Goal: Task Accomplishment & Management: Manage account settings

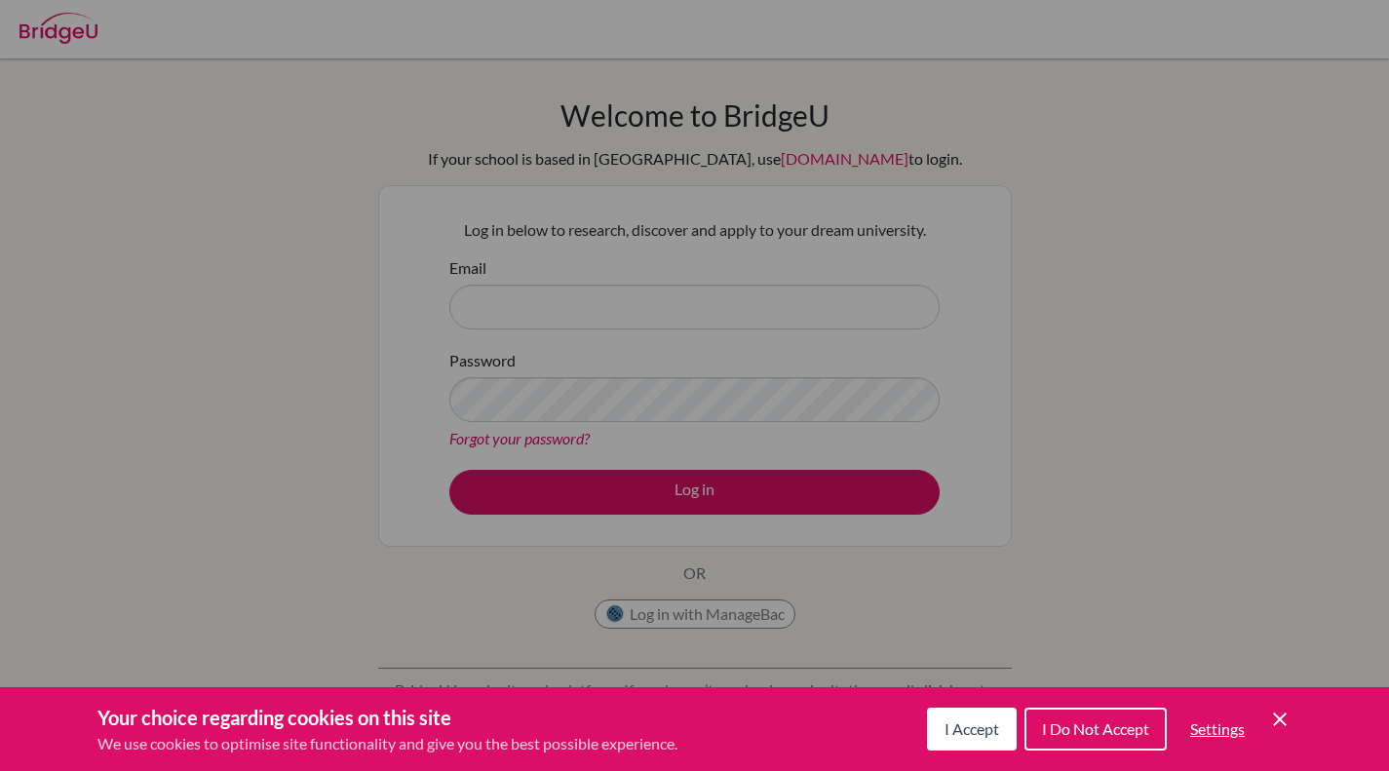
click at [1279, 721] on icon "Save and close" at bounding box center [1280, 720] width 14 height 14
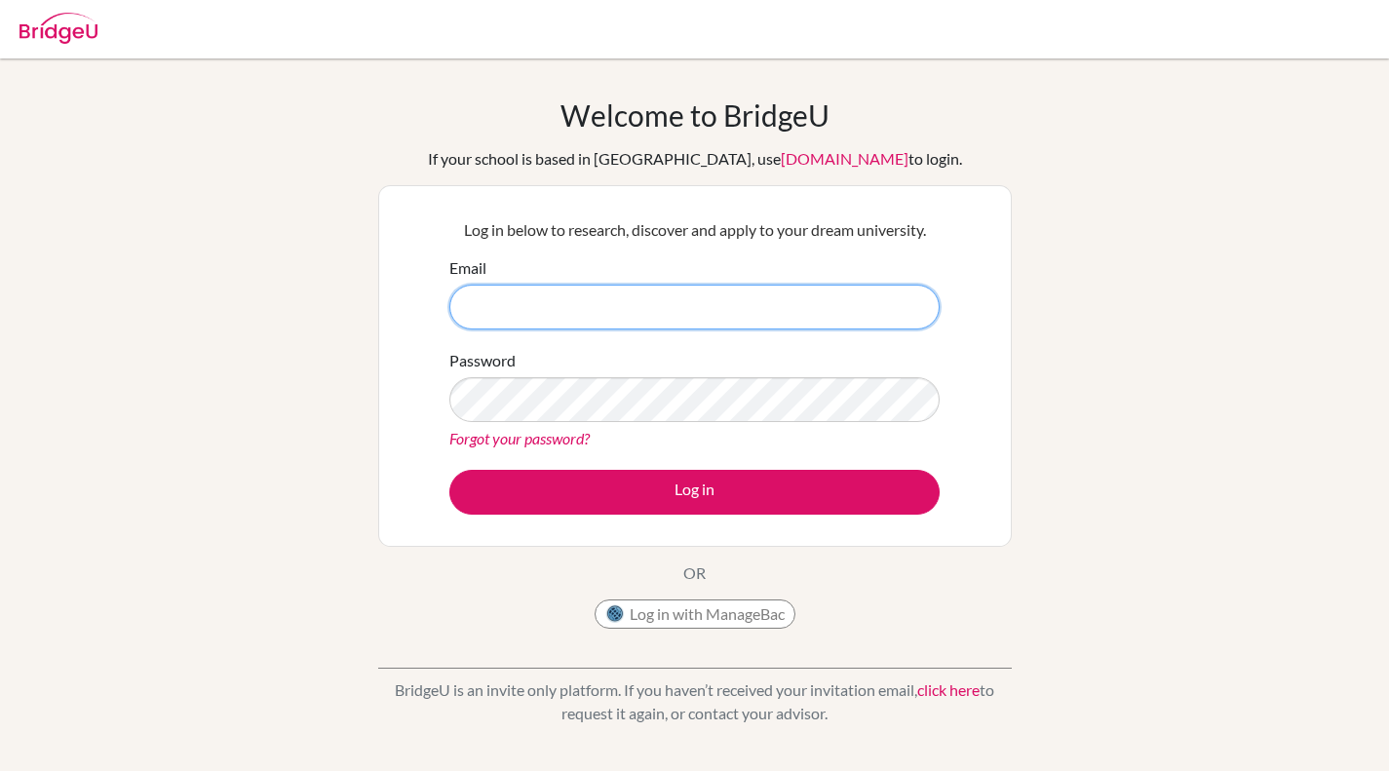
click at [749, 315] on input "Email" at bounding box center [694, 307] width 490 height 45
type input "[EMAIL_ADDRESS][DOMAIN_NAME]"
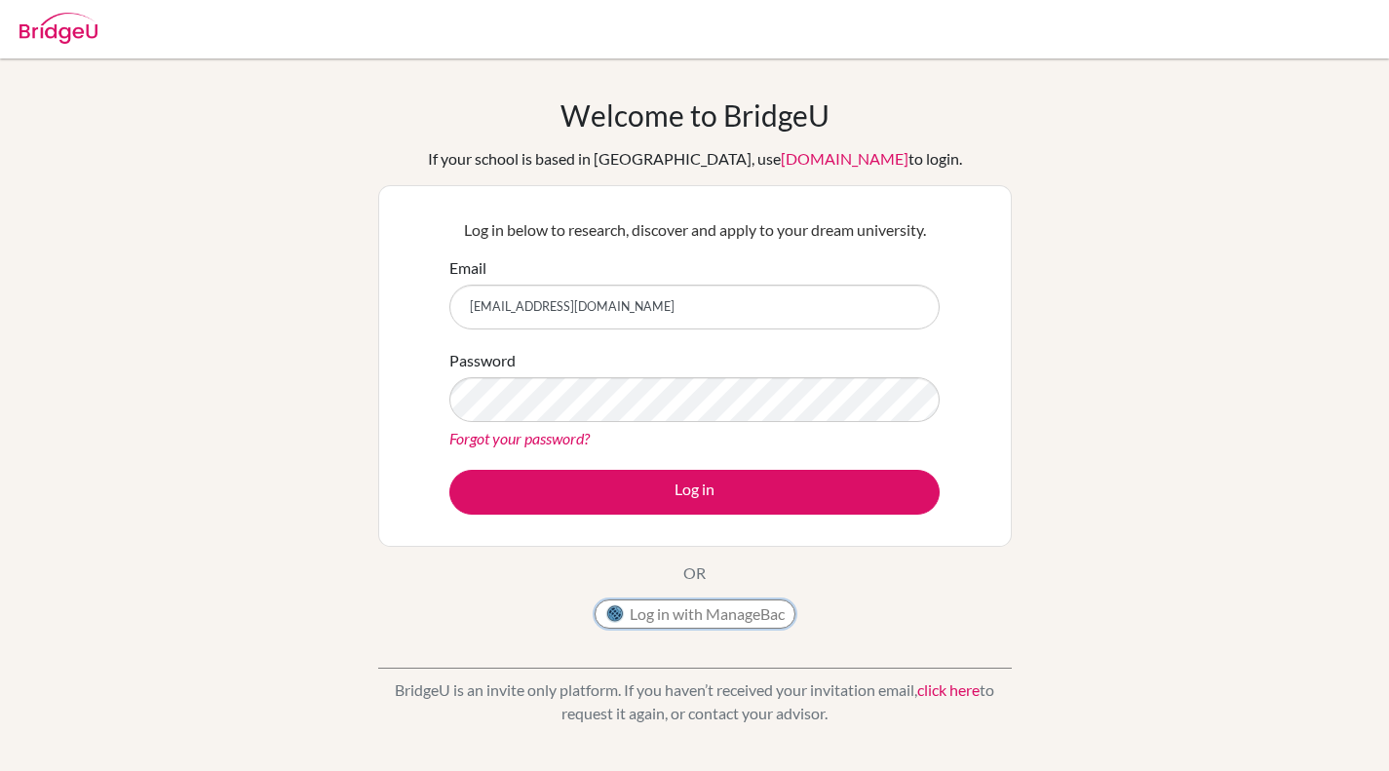
click at [673, 613] on button "Log in with ManageBac" at bounding box center [695, 614] width 201 height 29
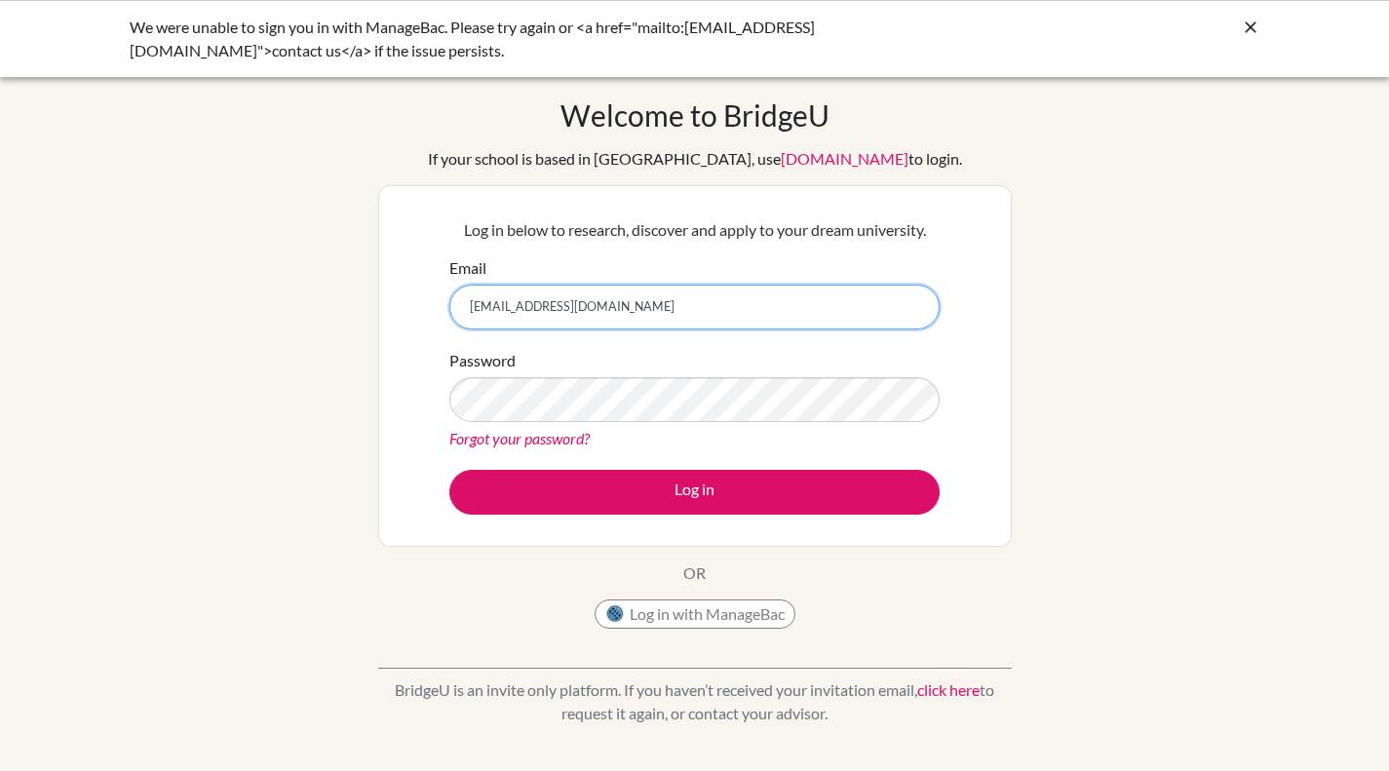
drag, startPoint x: 684, startPoint y: 305, endPoint x: 348, endPoint y: 310, distance: 336.4
click at [348, 310] on div "Welcome to BridgeU If your school is based in China, use app.bridge-u.com.cn to…" at bounding box center [694, 416] width 1389 height 638
type input "[EMAIL_ADDRESS][DOMAIN_NAME]"
click at [542, 442] on link "Forgot your password?" at bounding box center [519, 438] width 140 height 19
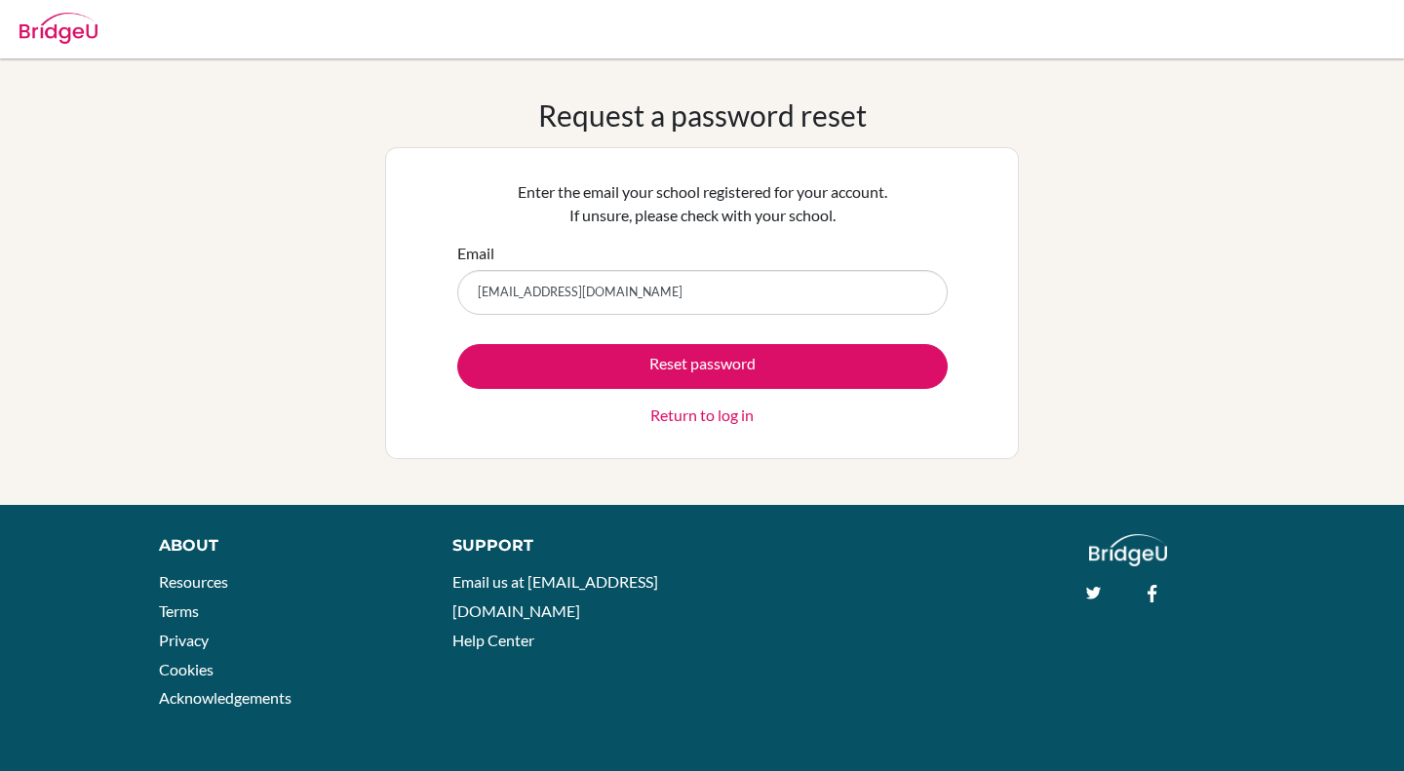
type input "[EMAIL_ADDRESS][DOMAIN_NAME]"
click at [670, 363] on button "Reset password" at bounding box center [702, 366] width 490 height 45
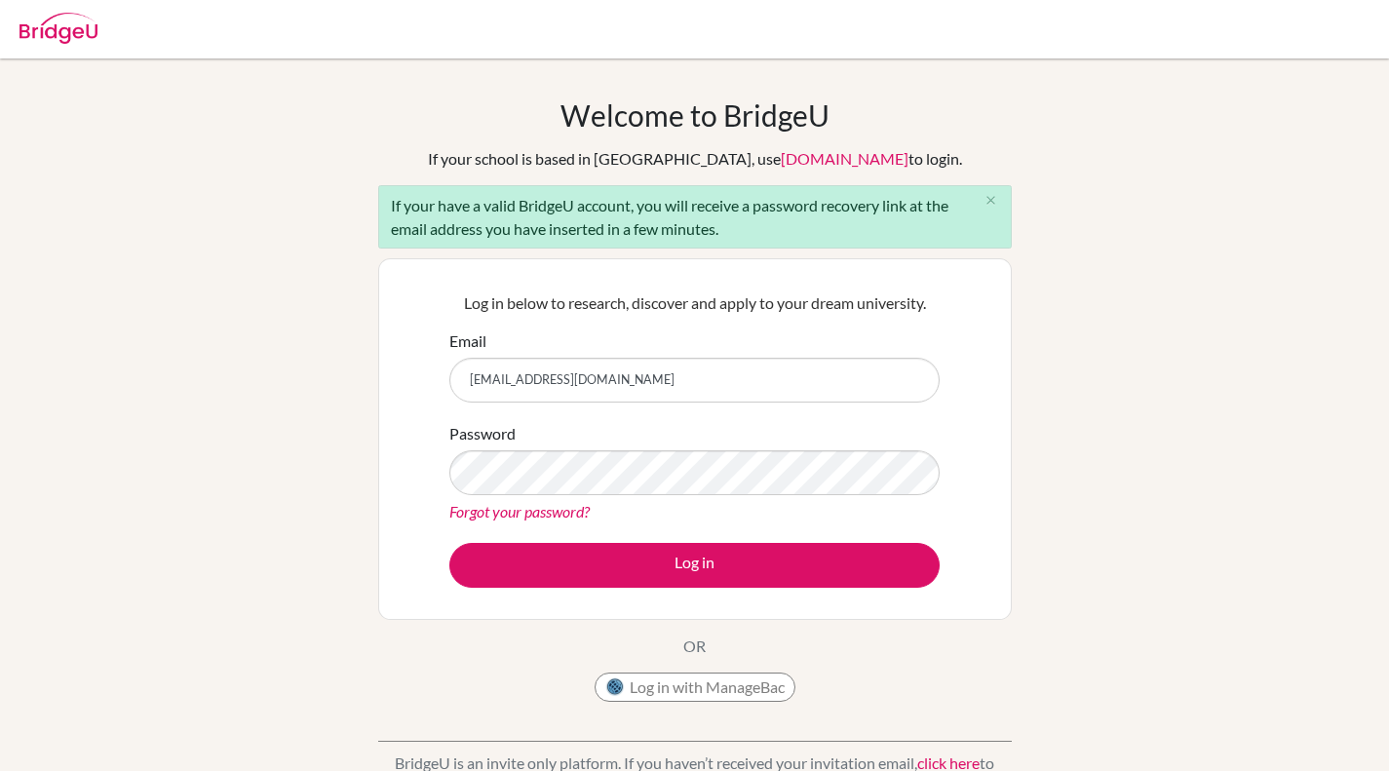
type input "[EMAIL_ADDRESS][DOMAIN_NAME]"
click at [1221, 220] on div "Welcome to BridgeU If your school is based in China, use app.bridge-u.com.cn to…" at bounding box center [694, 452] width 1389 height 711
click at [569, 577] on button "Log in" at bounding box center [694, 565] width 490 height 45
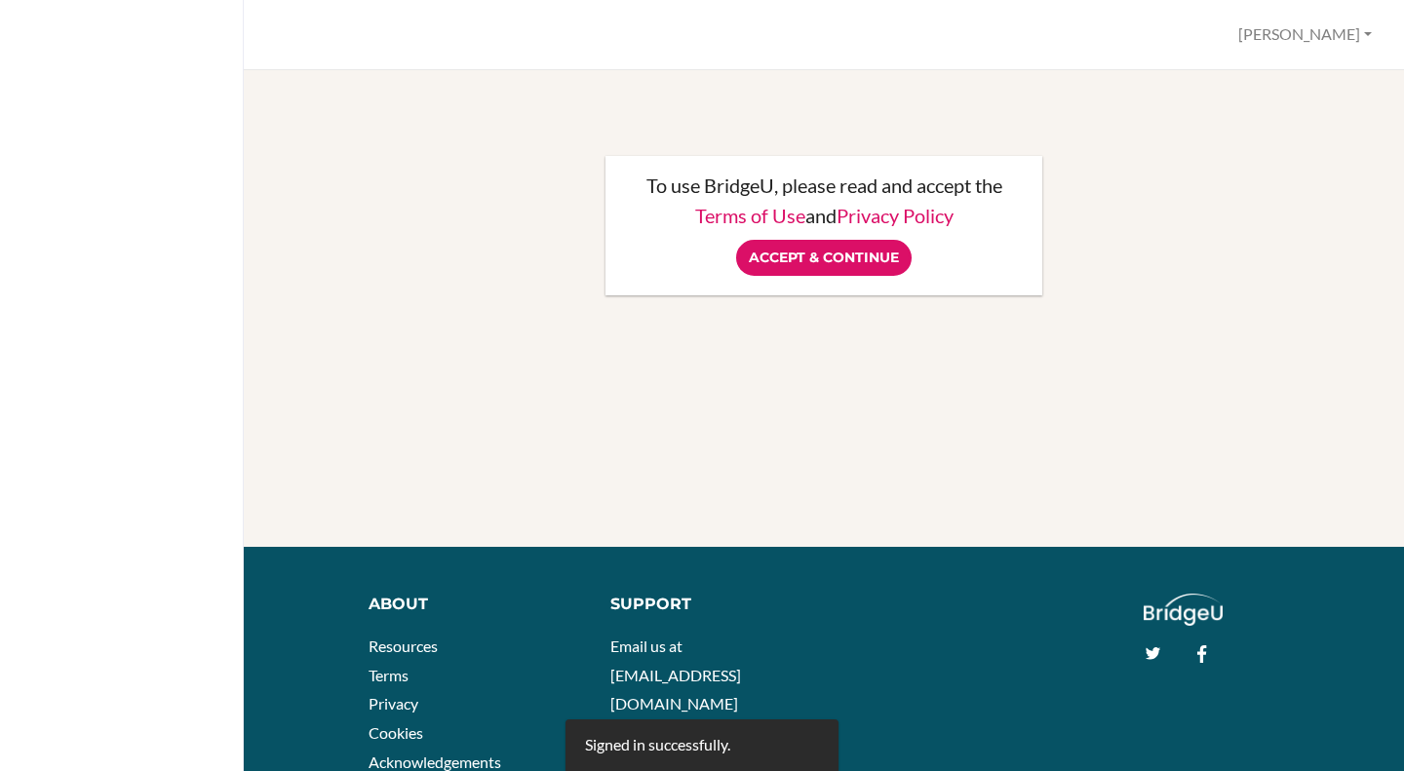
click at [809, 264] on input "Accept & Continue" at bounding box center [823, 258] width 175 height 36
